Goal: Find specific page/section: Find specific page/section

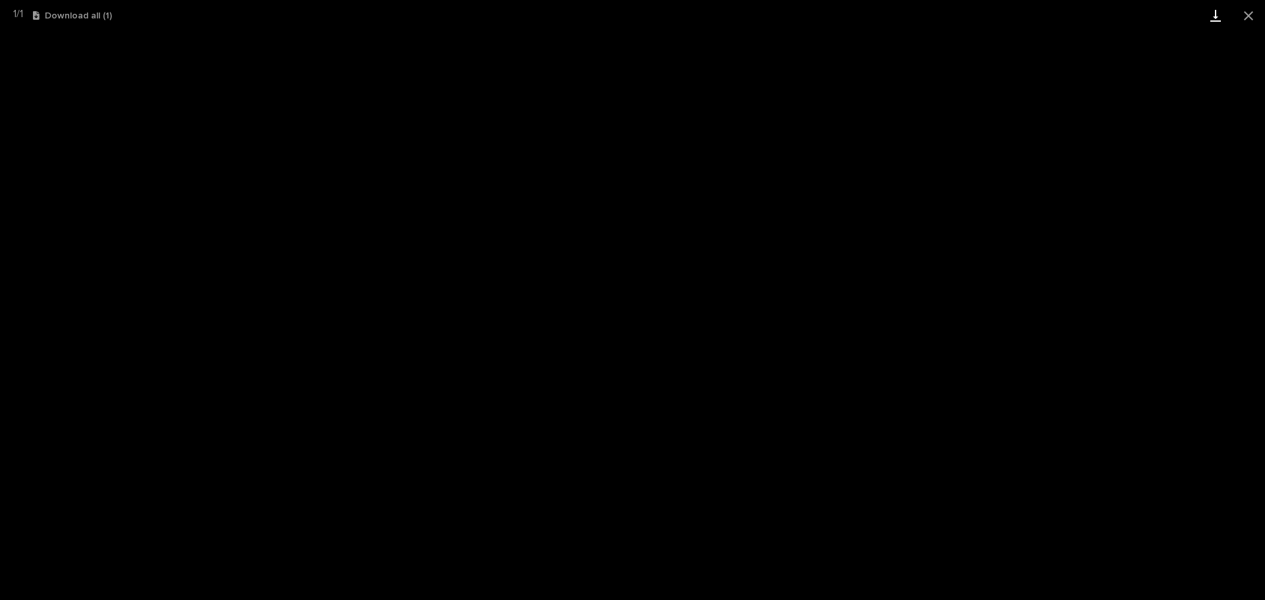
scroll to position [165, 0]
click at [1246, 14] on button "Close gallery" at bounding box center [1248, 15] width 33 height 31
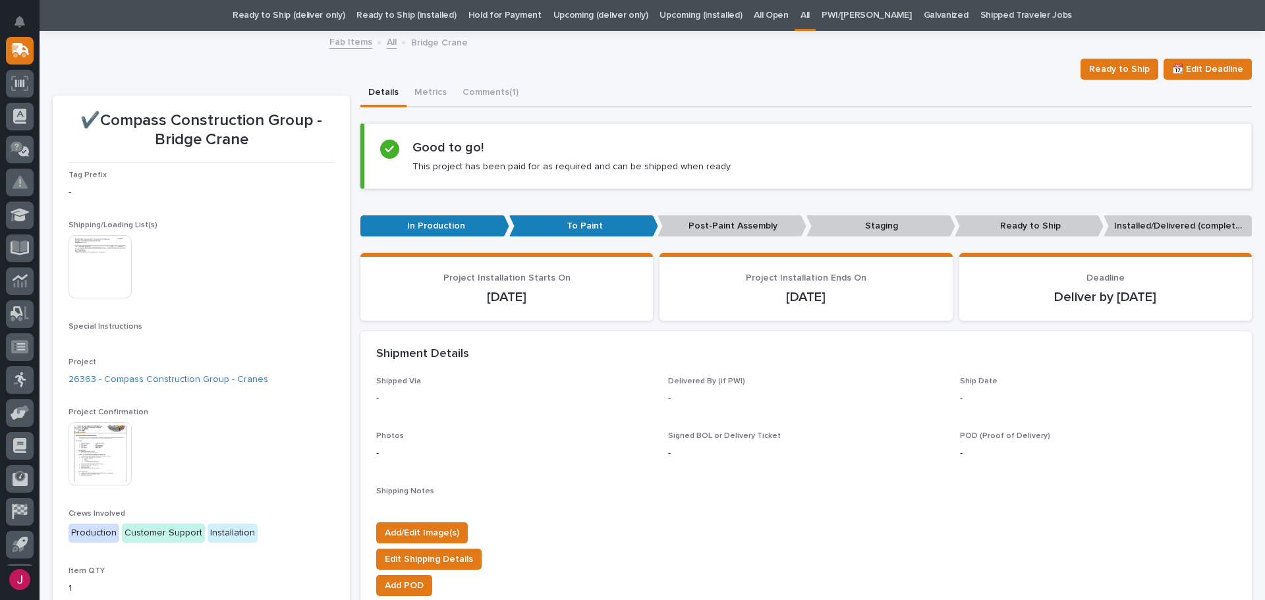
click at [317, 15] on link "Ready to Ship (deliver only)" at bounding box center [288, 15] width 112 height 31
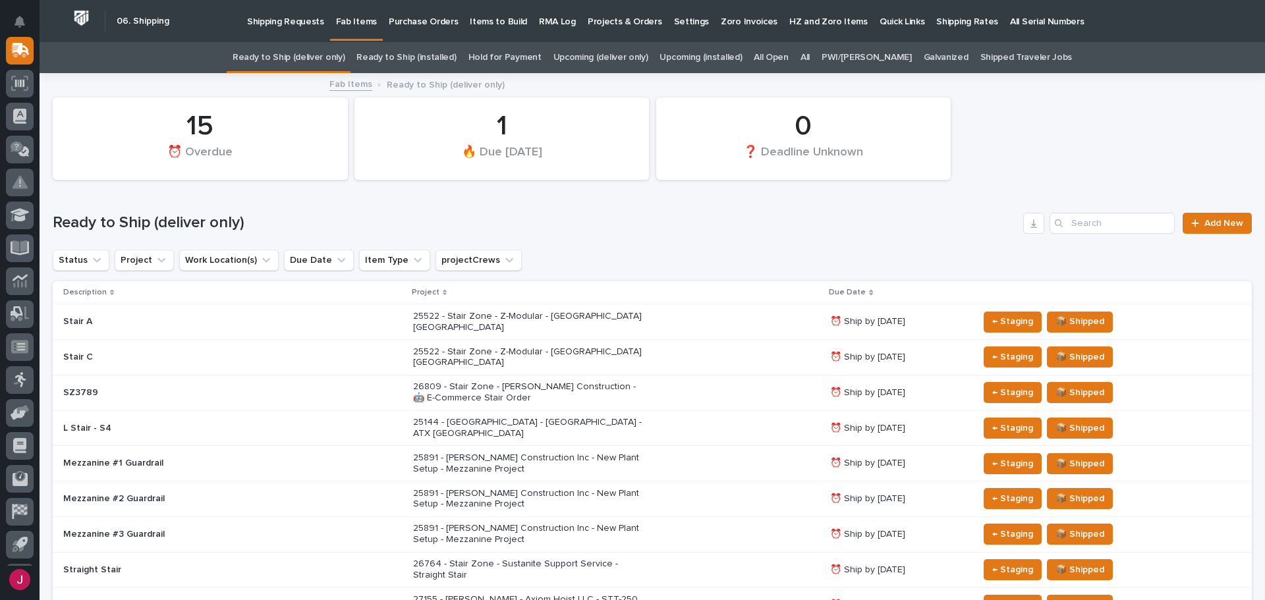
click at [529, 63] on link "Hold for Payment" at bounding box center [504, 57] width 73 height 31
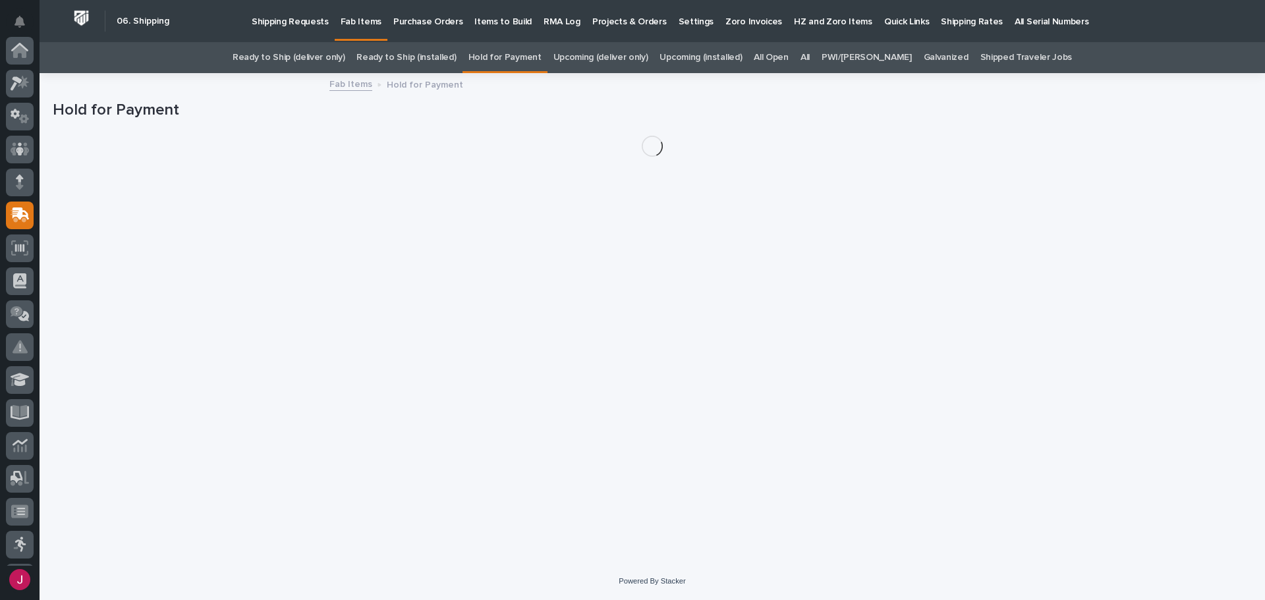
scroll to position [165, 0]
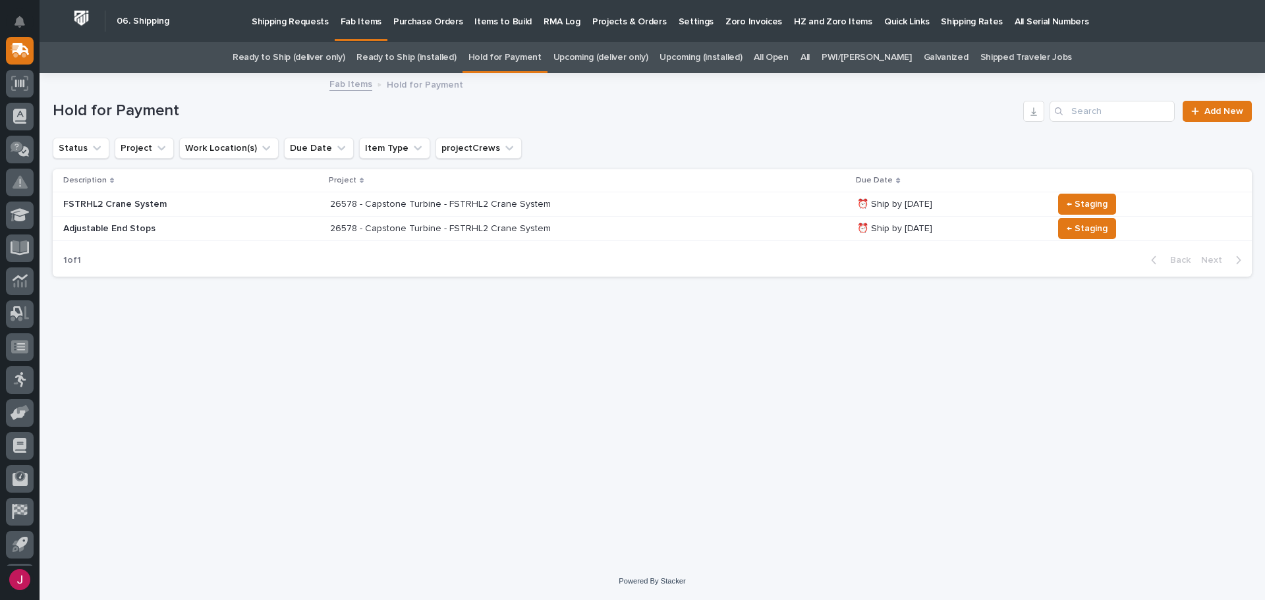
click at [614, 53] on link "Upcoming (deliver only)" at bounding box center [600, 57] width 95 height 31
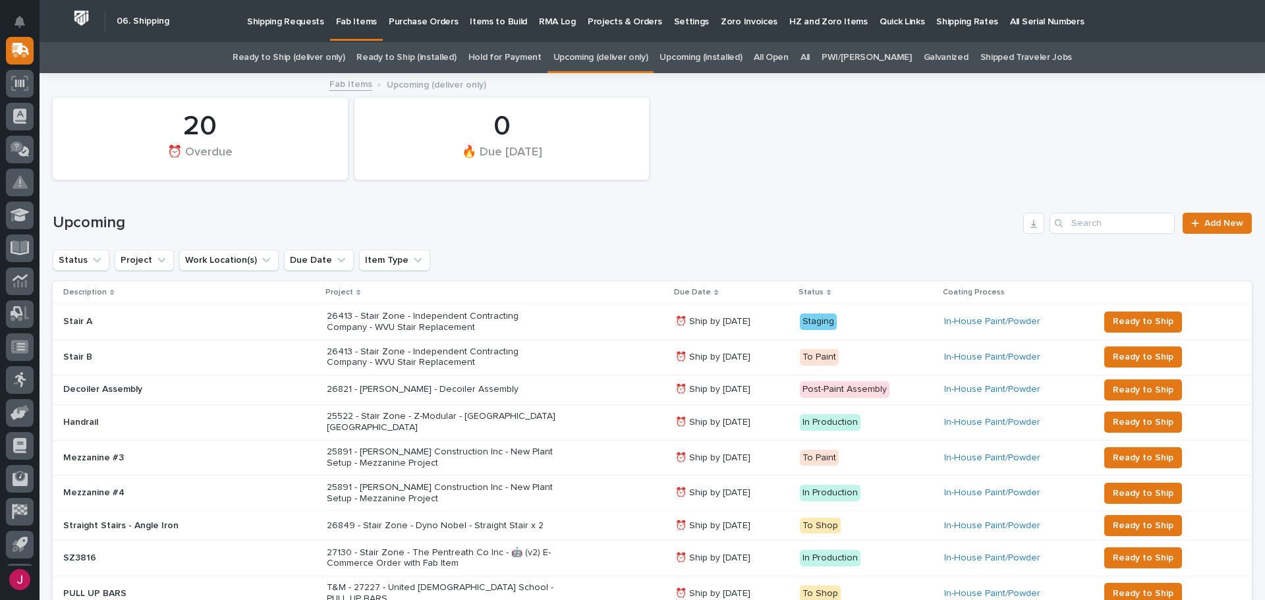
click at [809, 61] on link "All" at bounding box center [804, 57] width 9 height 31
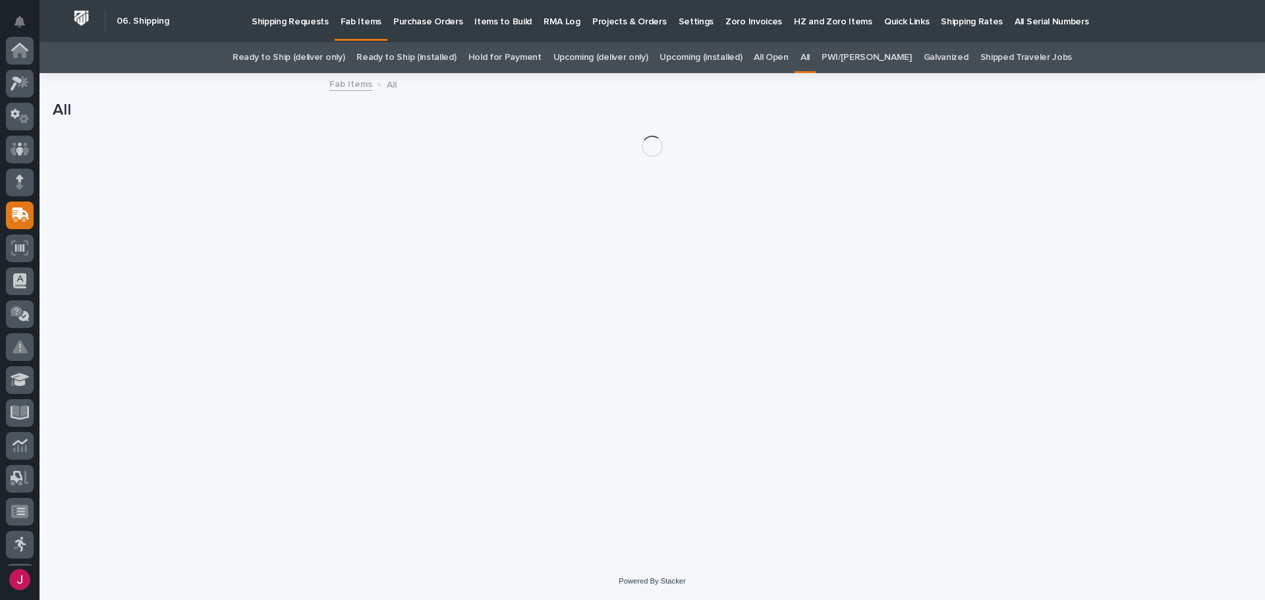
scroll to position [165, 0]
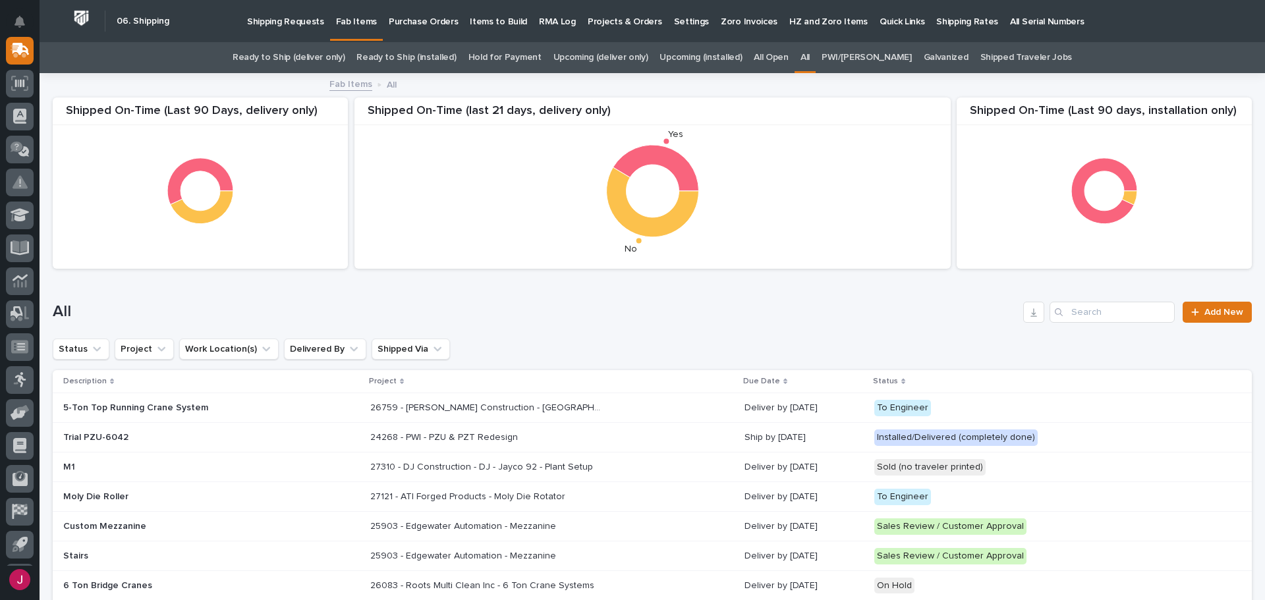
click at [1095, 327] on div "All Add New" at bounding box center [652, 306] width 1199 height 63
click at [1091, 315] on input "Search" at bounding box center [1111, 312] width 125 height 21
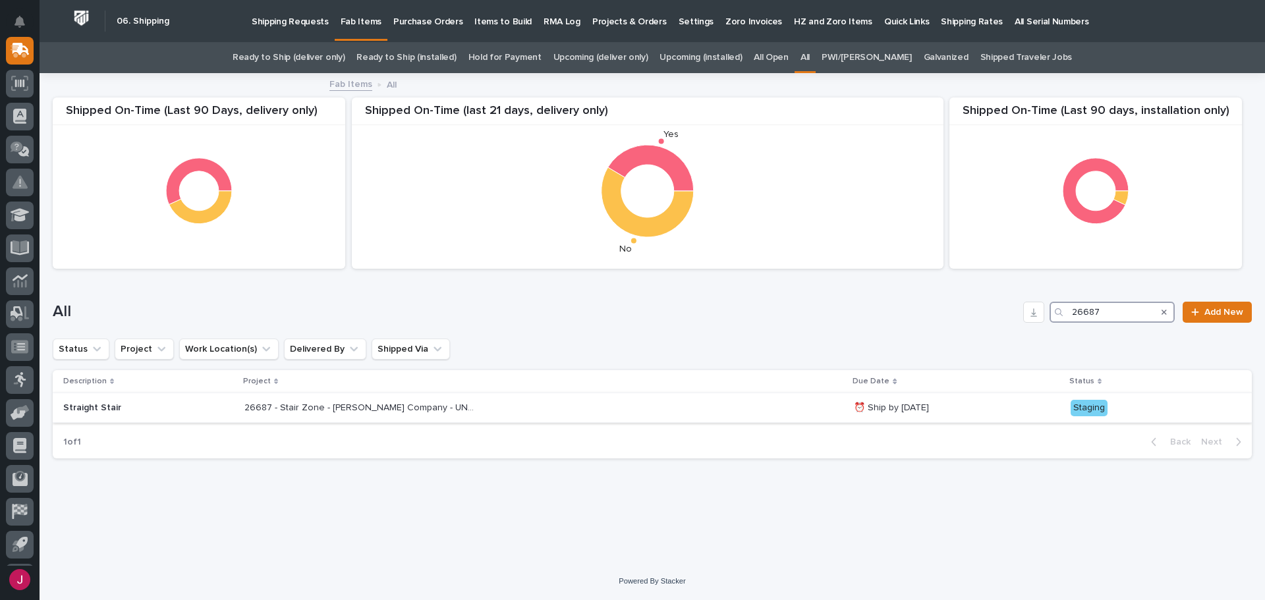
type input "26687"
click at [689, 397] on div "26687 - Stair Zone - [PERSON_NAME] Company - UNFI project 26687 - Stair Zone - …" at bounding box center [543, 408] width 599 height 22
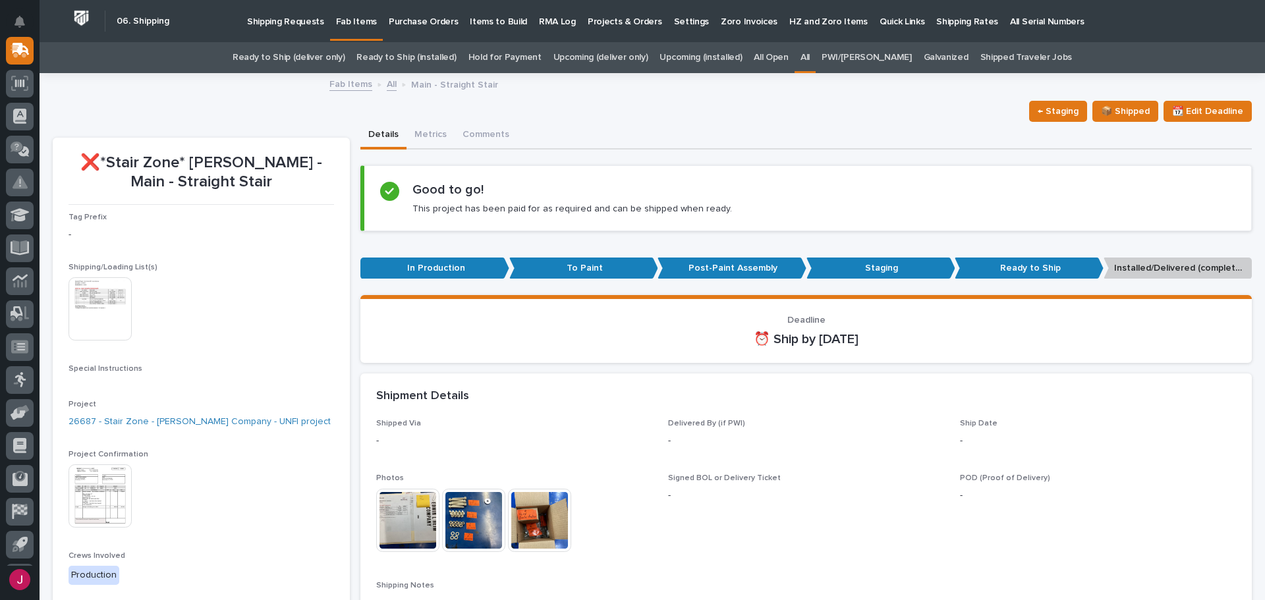
click at [358, 15] on p "Fab Items" at bounding box center [356, 14] width 41 height 28
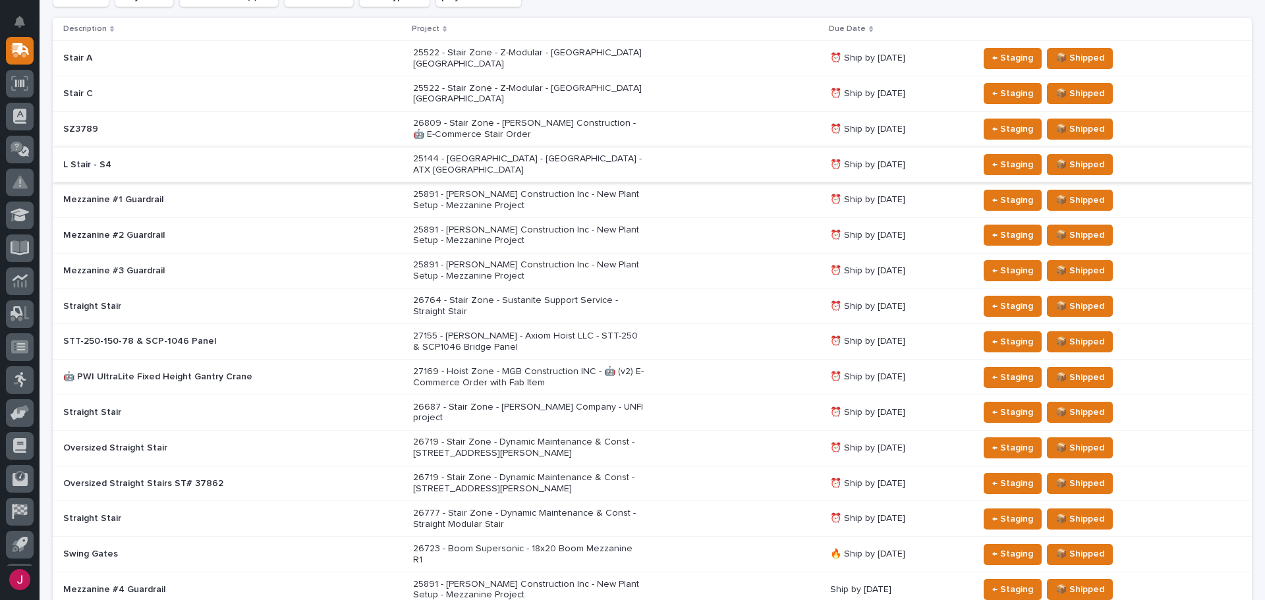
scroll to position [132, 0]
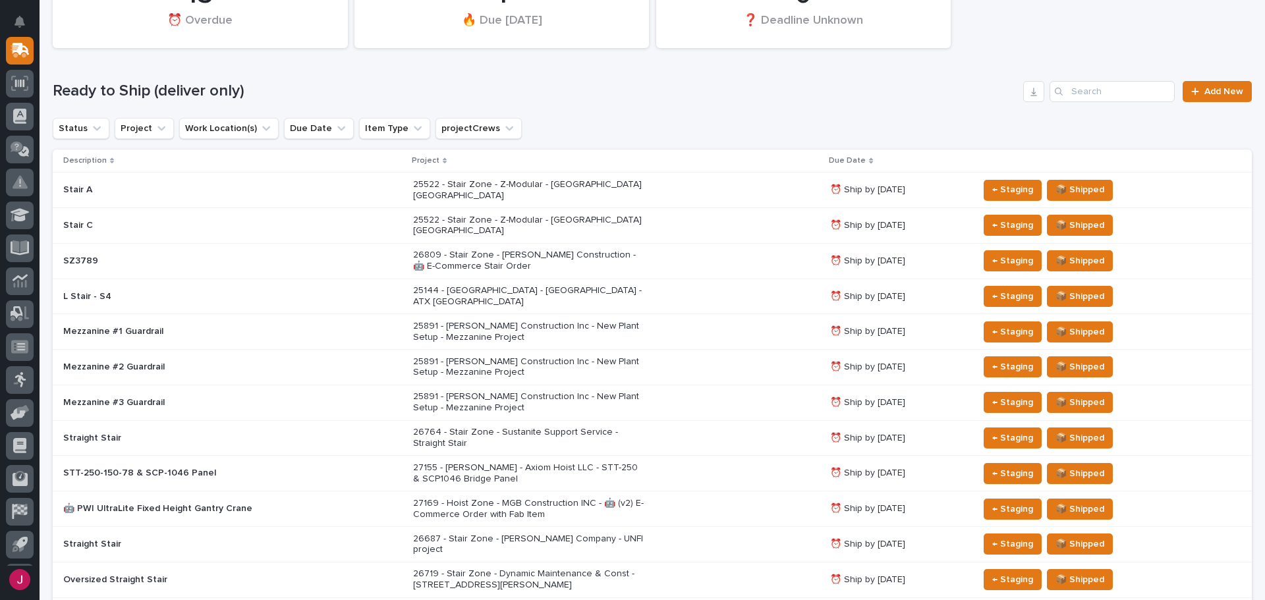
click at [607, 109] on div "Ready to Ship (deliver only) Add New" at bounding box center [652, 86] width 1199 height 63
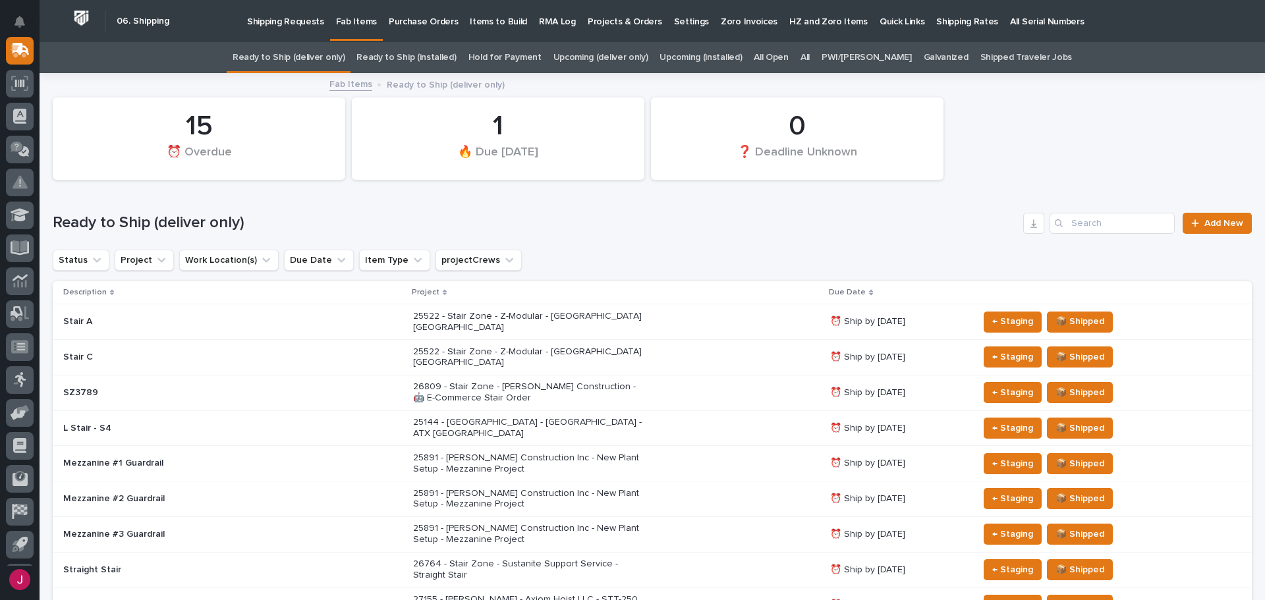
click at [809, 56] on link "All" at bounding box center [804, 57] width 9 height 31
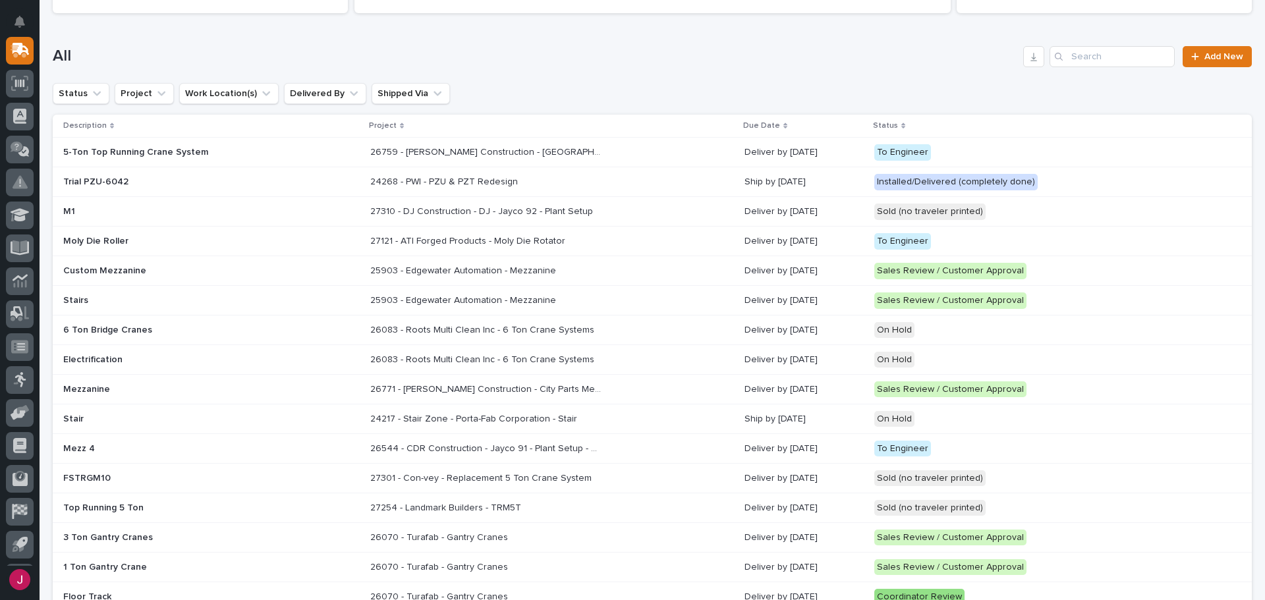
scroll to position [132, 0]
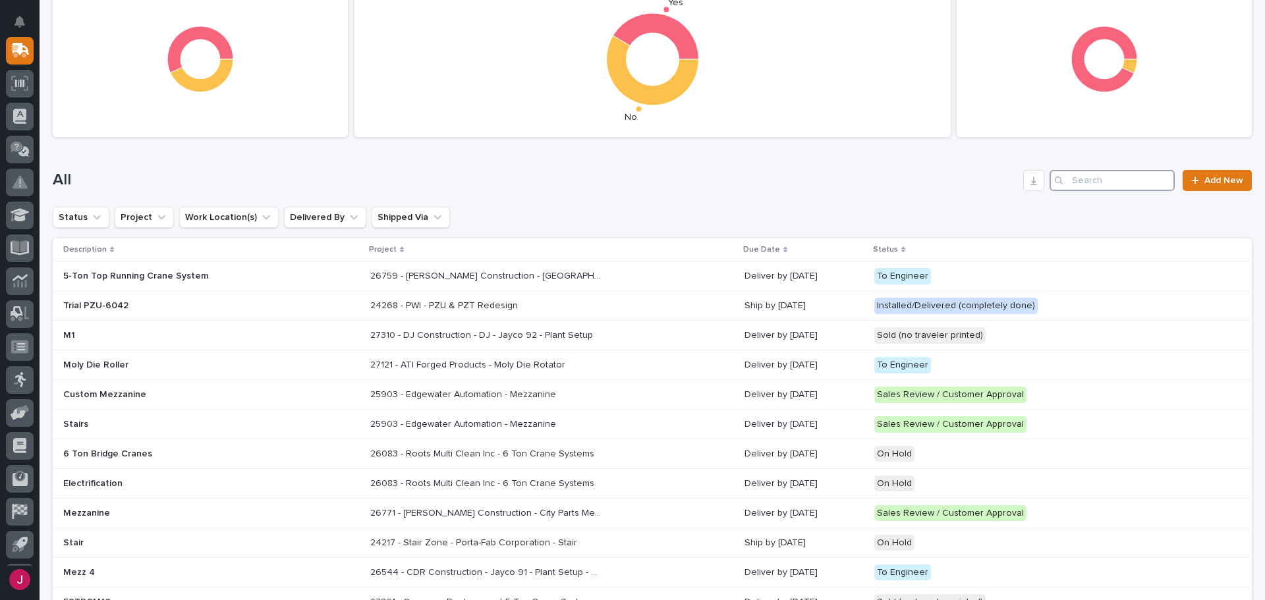
click at [1100, 187] on input "Search" at bounding box center [1111, 180] width 125 height 21
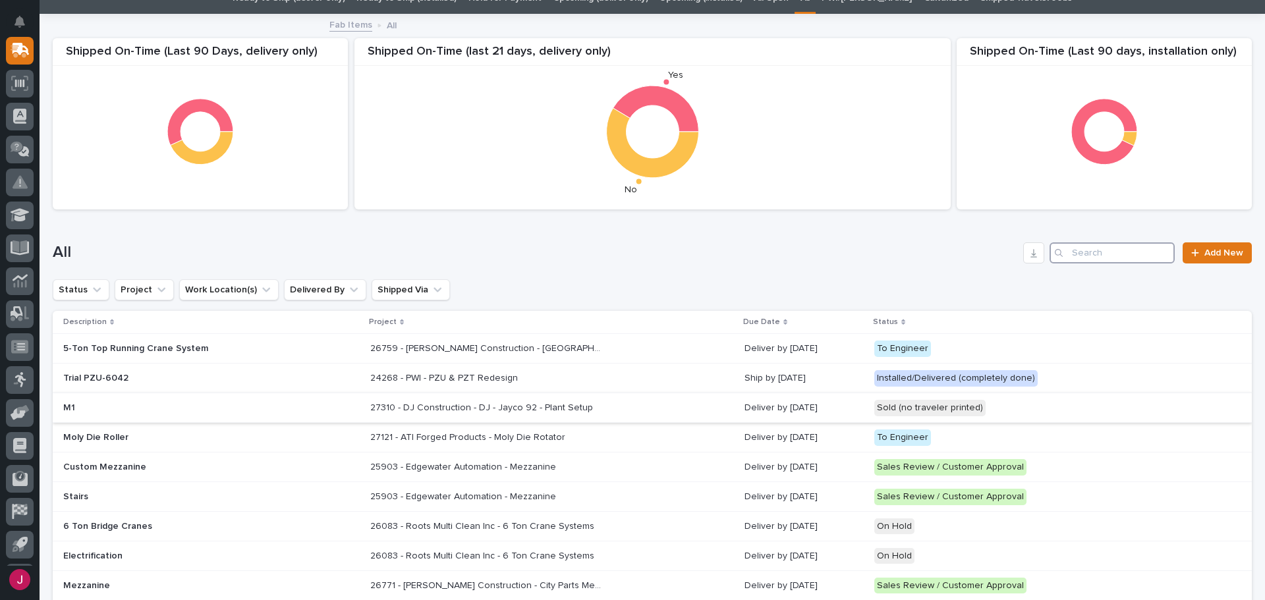
scroll to position [0, 0]
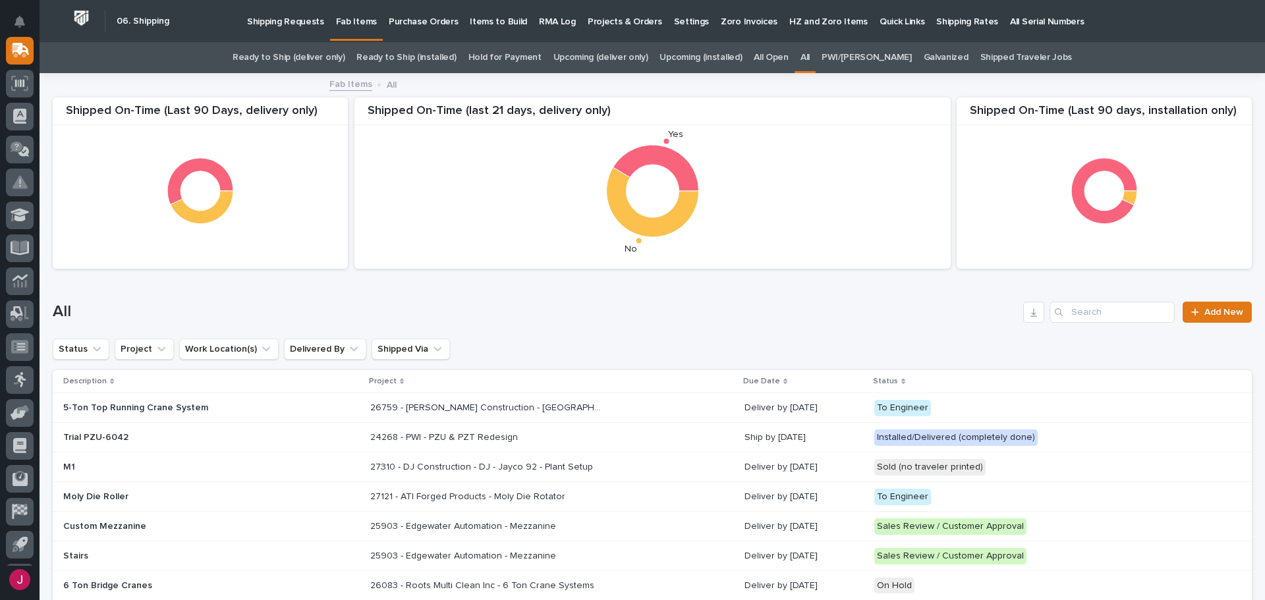
click at [309, 56] on link "Ready to Ship (deliver only)" at bounding box center [288, 57] width 112 height 31
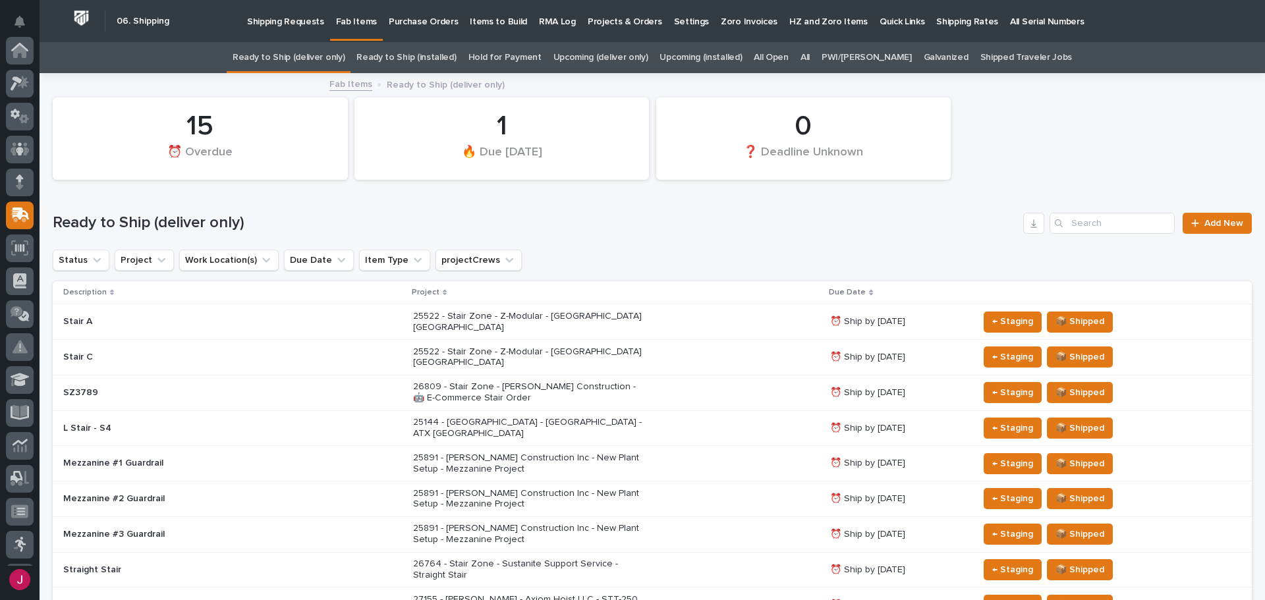
scroll to position [165, 0]
click at [344, 53] on link "Ready to Ship (deliver only)" at bounding box center [288, 57] width 112 height 31
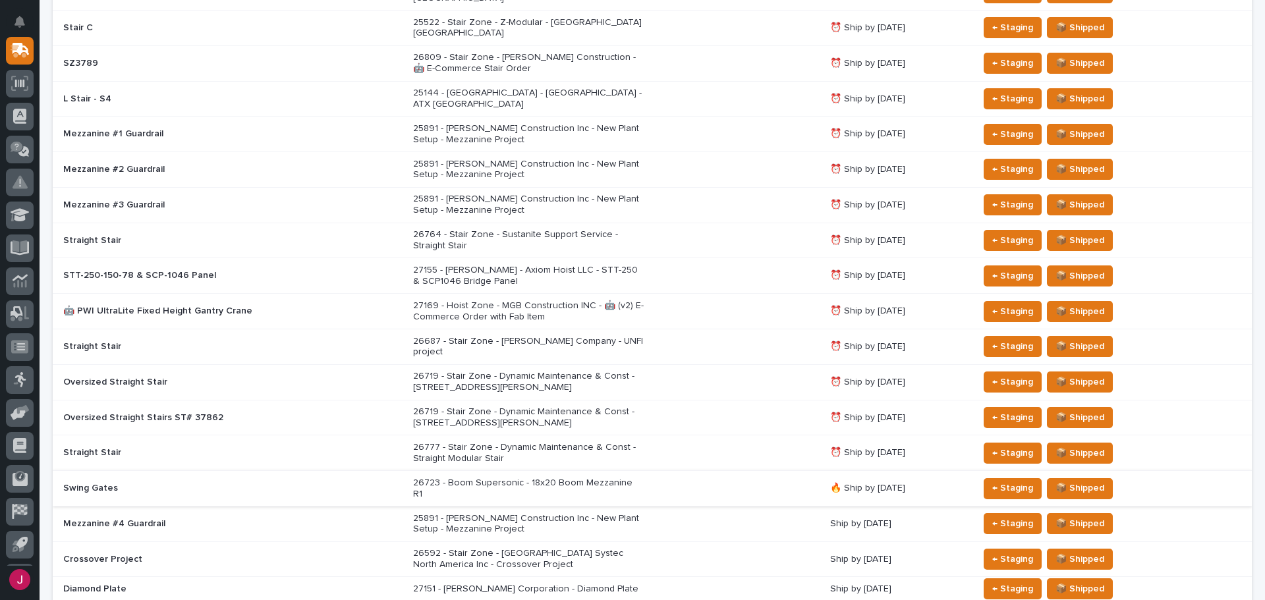
scroll to position [395, 0]
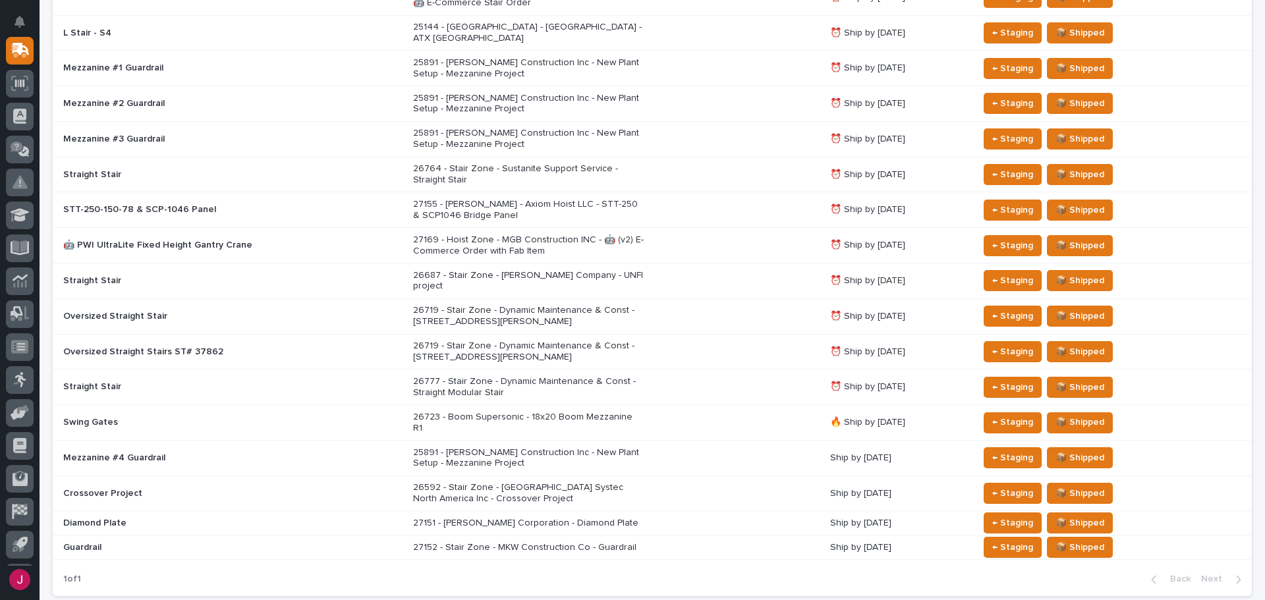
click at [502, 542] on p "27152 - Stair Zone - MKW Construction Co - Guardrail" at bounding box center [528, 547] width 231 height 11
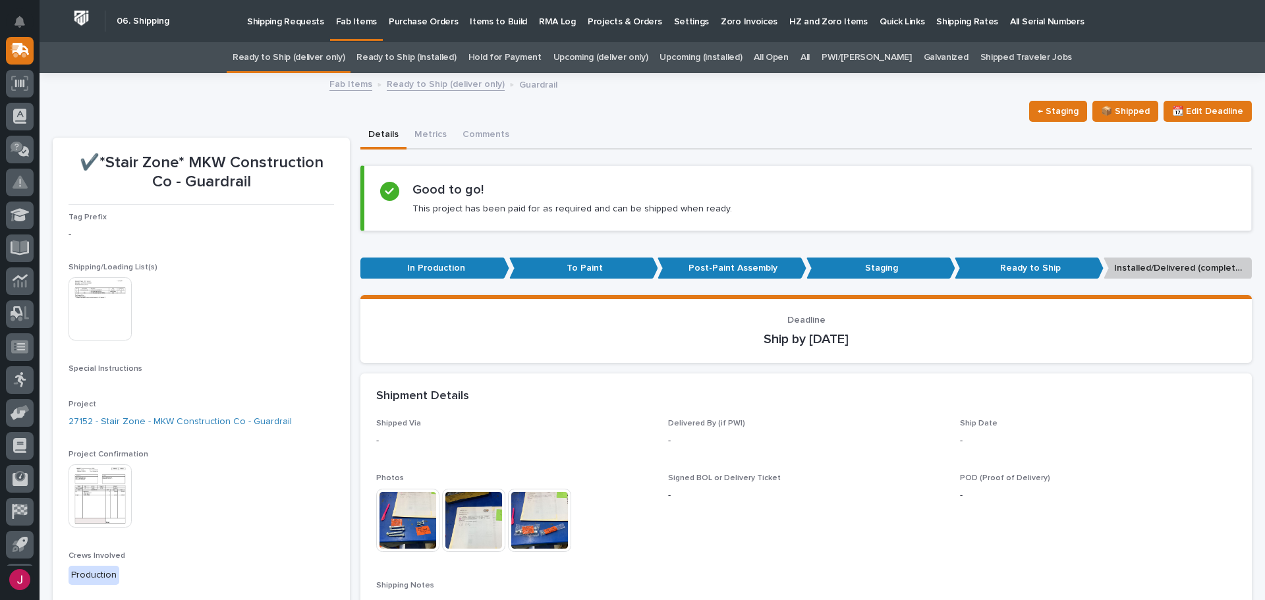
click at [809, 50] on link "All" at bounding box center [804, 57] width 9 height 31
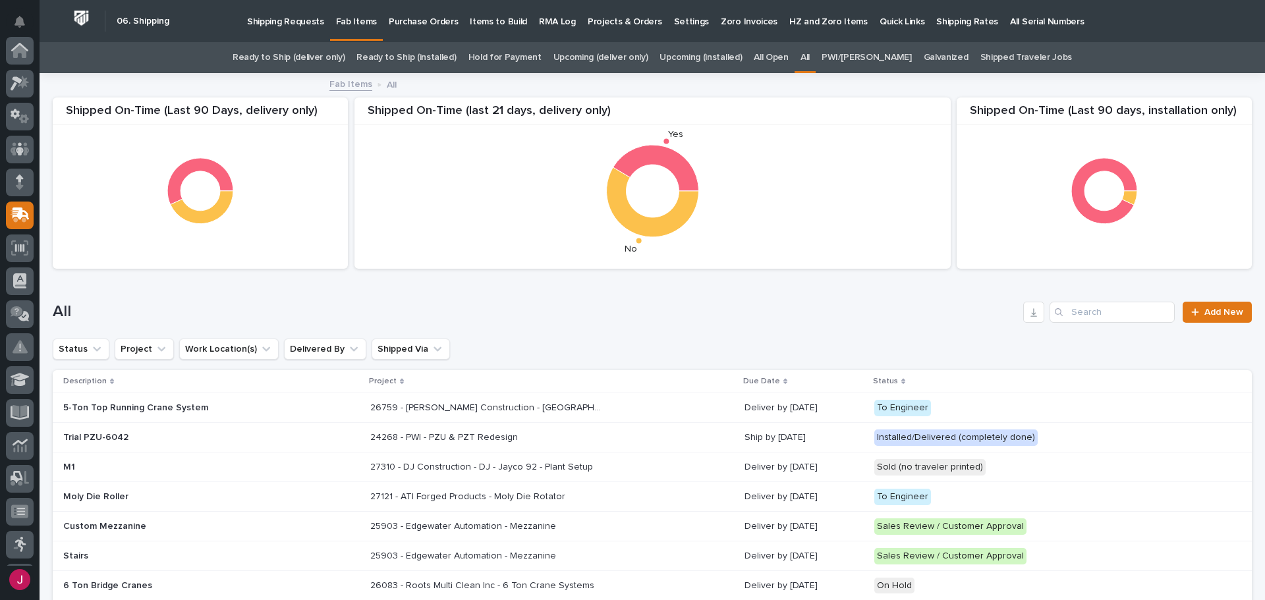
scroll to position [165, 0]
click at [1101, 315] on input "Search" at bounding box center [1111, 312] width 125 height 21
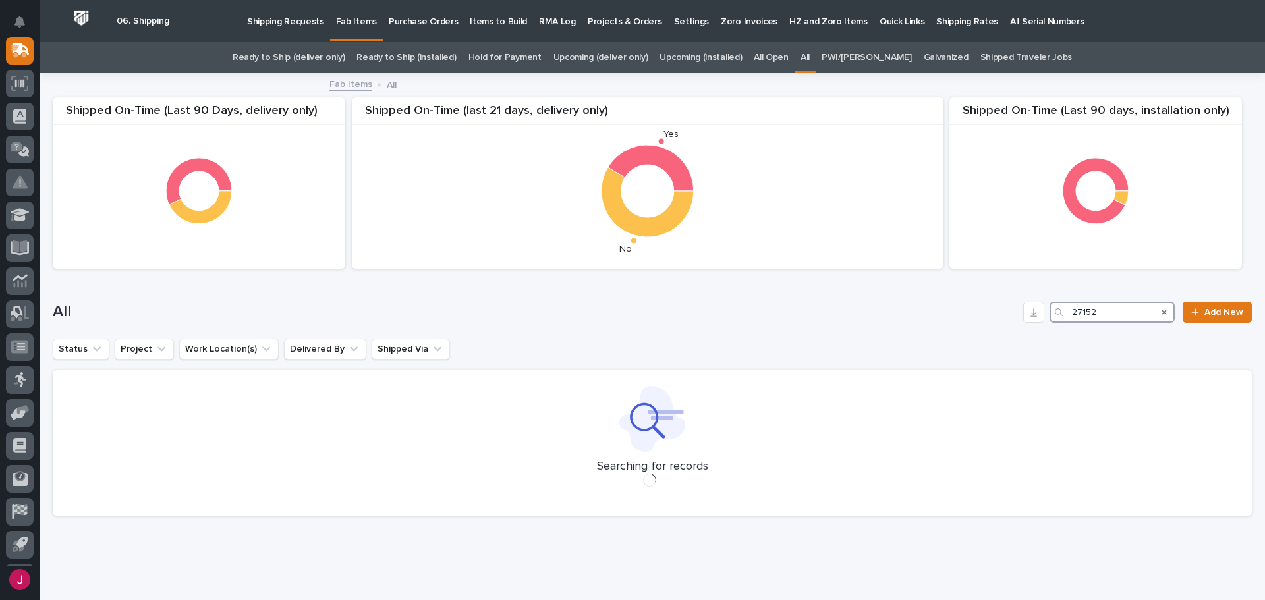
type input "27152"
click at [850, 310] on h1 "All" at bounding box center [535, 311] width 965 height 19
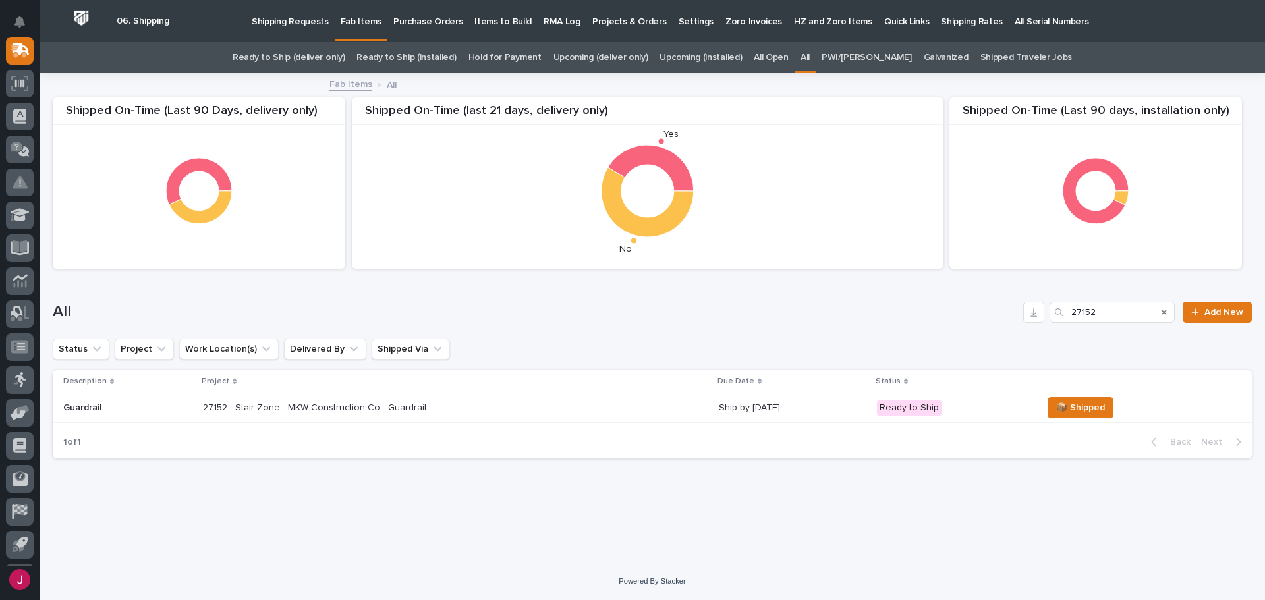
click at [421, 418] on div "27152 - Stair Zone - MKW Construction Co - Guardrail 27152 - Stair Zone - MKW C…" at bounding box center [455, 408] width 505 height 22
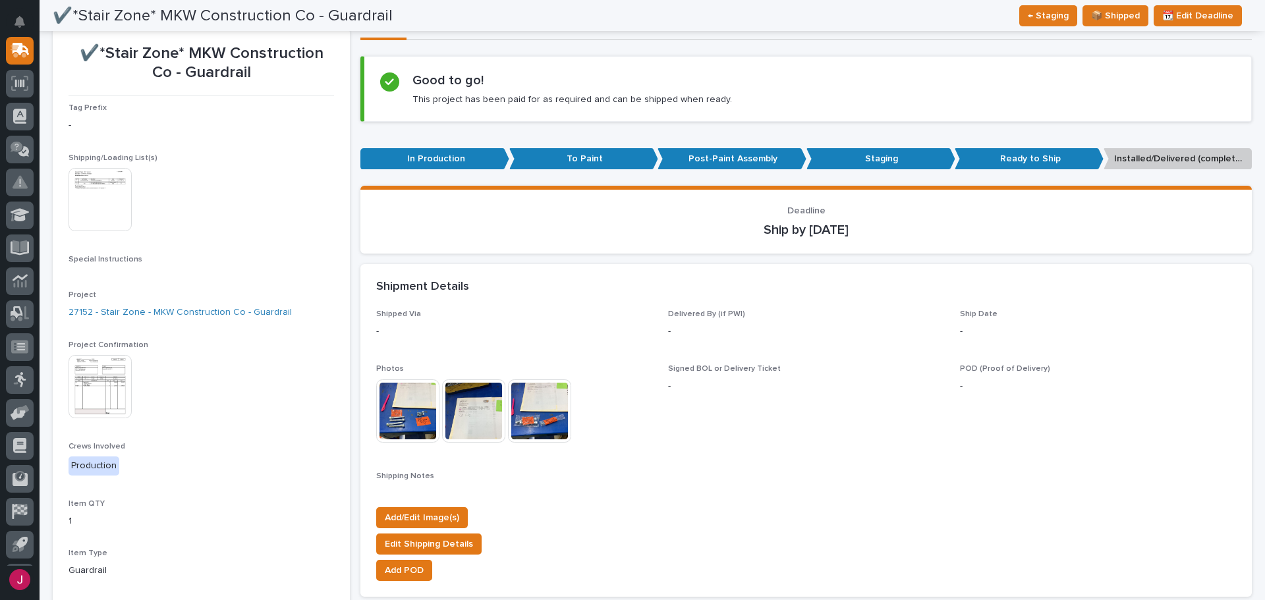
scroll to position [108, 0]
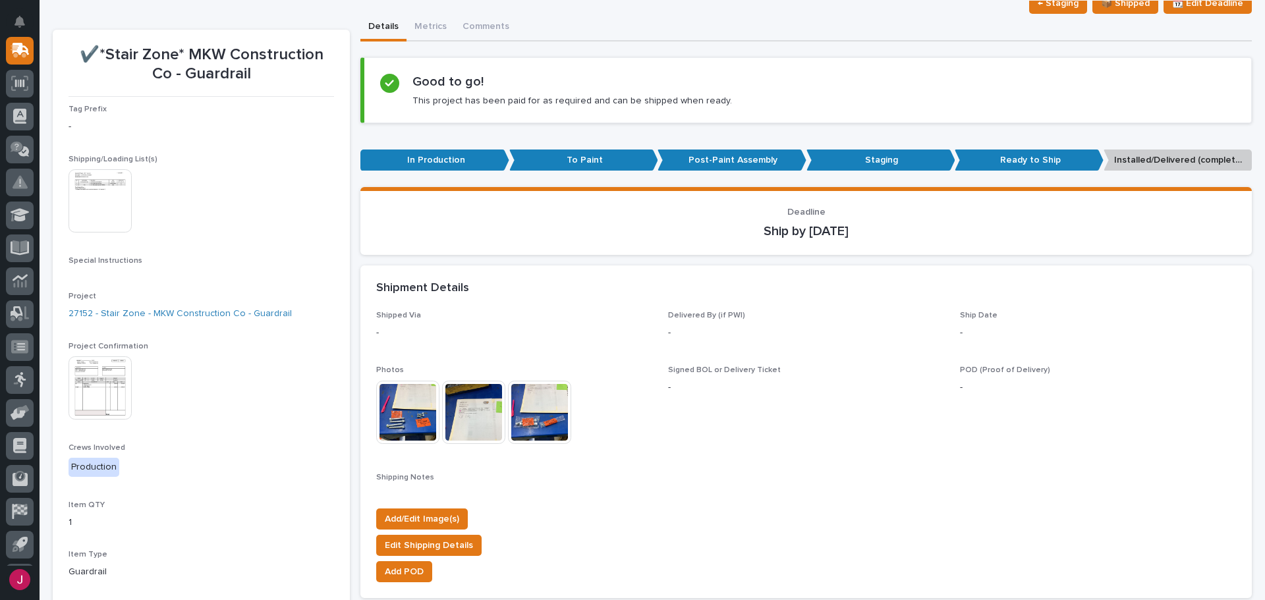
click at [117, 181] on img at bounding box center [99, 200] width 63 height 63
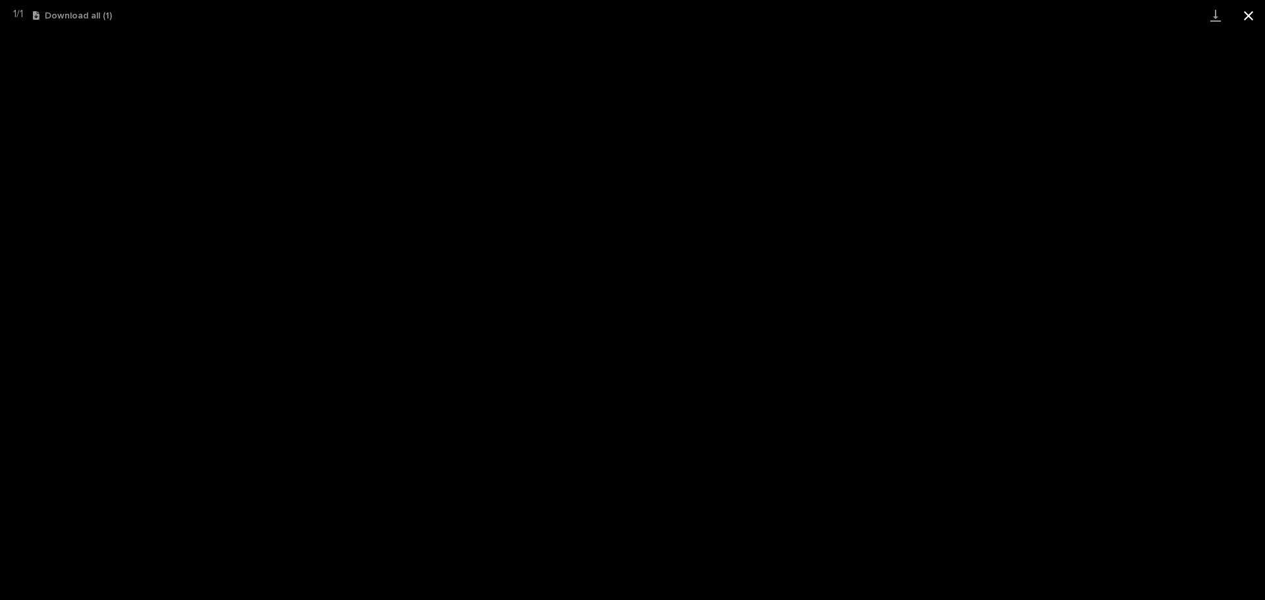
click at [1247, 17] on button "Close gallery" at bounding box center [1248, 15] width 33 height 31
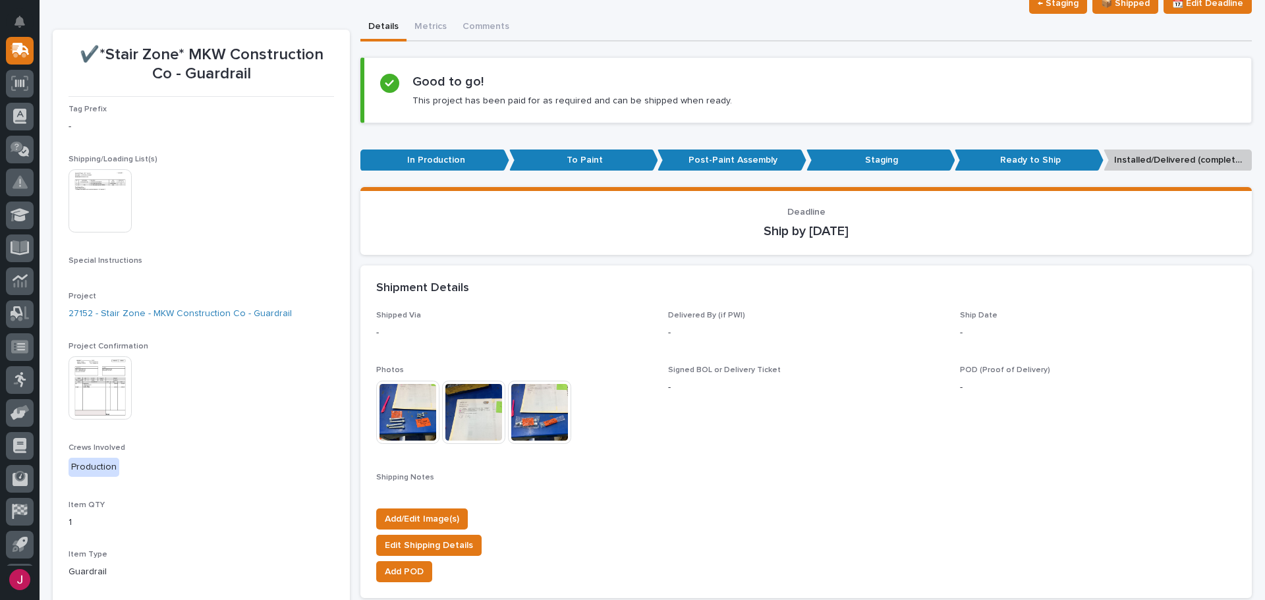
click at [848, 366] on p "Signed BOL or Delivery Ticket" at bounding box center [806, 370] width 276 height 9
